Goal: Information Seeking & Learning: Learn about a topic

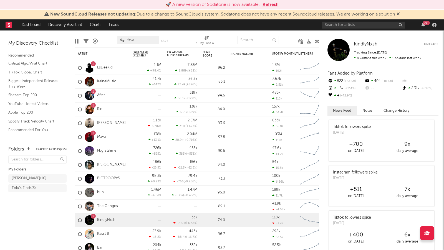
click at [267, 4] on button "Refresh" at bounding box center [270, 4] width 16 height 7
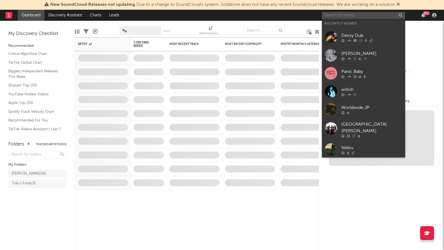
click at [359, 17] on input "text" at bounding box center [363, 15] width 83 height 7
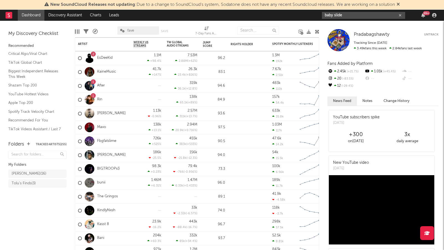
type input "baby slide"
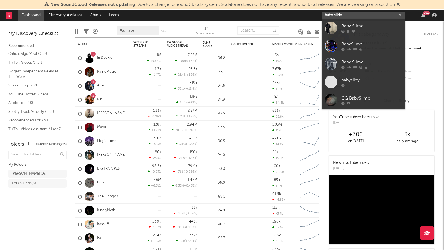
click at [357, 15] on input "baby slide" at bounding box center [363, 15] width 83 height 7
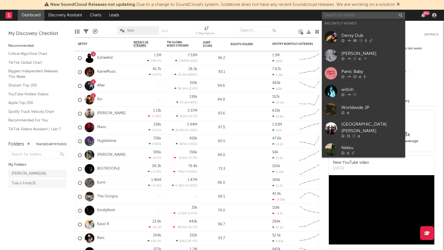
paste input "https://open.spotify.com/artist/5gQZ7JW87GEClEXCkmxm2f"
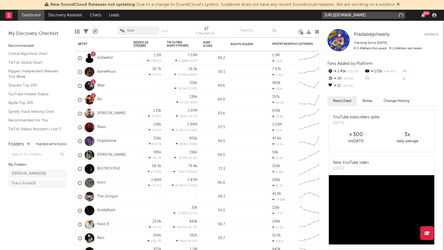
scroll to position [0, 37]
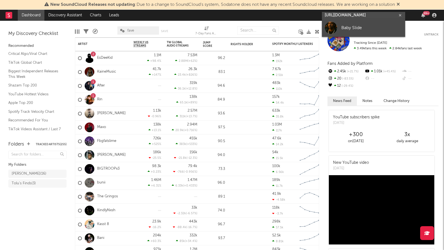
type input "https://open.spotify.com/artist/5gQZ7JW87GEClEXCkmxm2f"
click at [355, 29] on div "Baby Slide" at bounding box center [371, 28] width 61 height 7
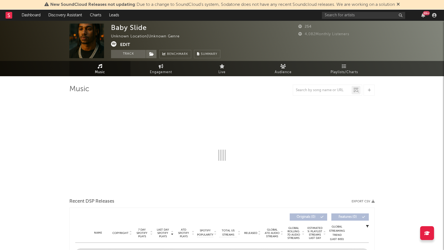
select select "1w"
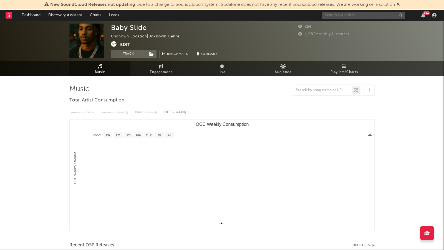
click at [343, 14] on input "text" at bounding box center [363, 15] width 83 height 7
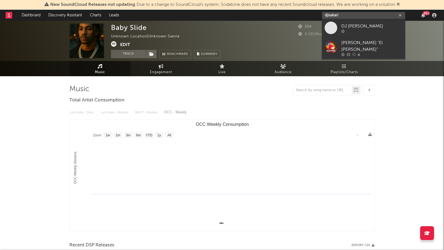
click at [348, 14] on input "djisakari" at bounding box center [363, 15] width 83 height 7
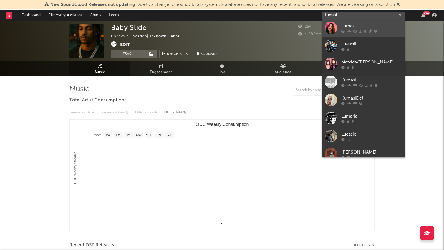
type input "Lumasi"
click at [362, 27] on div "Lumasi" at bounding box center [371, 26] width 61 height 7
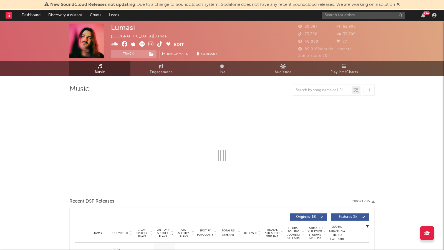
select select "6m"
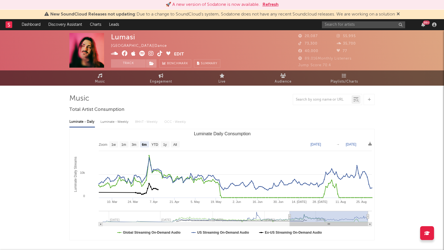
click at [269, 3] on button "Refresh" at bounding box center [270, 4] width 16 height 7
